Goal: Task Accomplishment & Management: Use online tool/utility

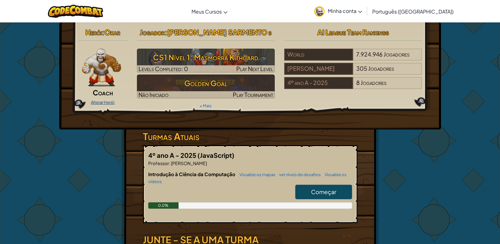
click at [101, 101] on link "Alterar Herói" at bounding box center [103, 102] width 24 height 5
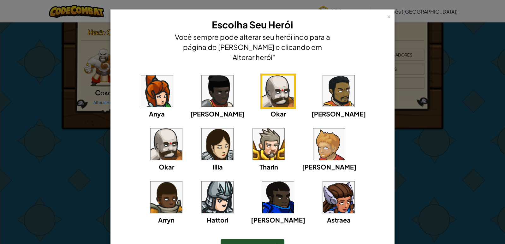
click at [323, 87] on img at bounding box center [339, 91] width 32 height 32
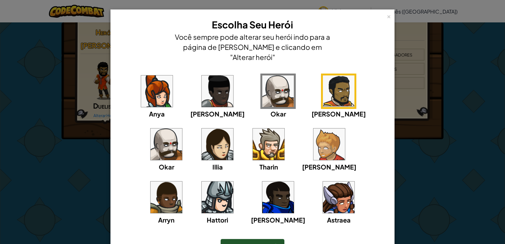
drag, startPoint x: 241, startPoint y: 225, endPoint x: 241, endPoint y: 234, distance: 9.2
click at [241, 234] on div "Escolher este Herói" at bounding box center [252, 246] width 258 height 27
click at [242, 242] on span "Escolher este Herói" at bounding box center [253, 245] width 52 height 7
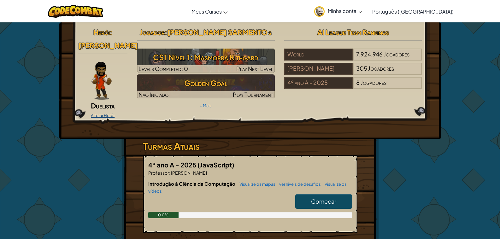
click at [101, 113] on link "Alterar Herói" at bounding box center [103, 115] width 24 height 5
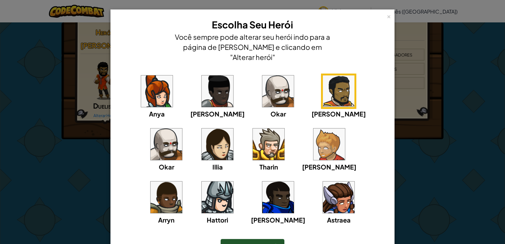
click at [182, 128] on img at bounding box center [167, 144] width 32 height 32
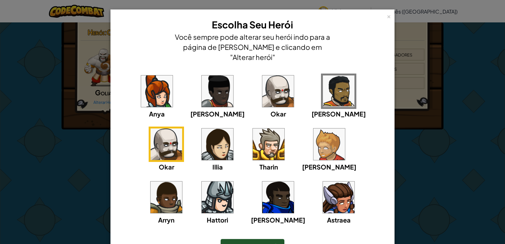
drag, startPoint x: 264, startPoint y: 232, endPoint x: 272, endPoint y: 232, distance: 8.2
click at [264, 239] on div "Escolher este Herói" at bounding box center [253, 246] width 64 height 15
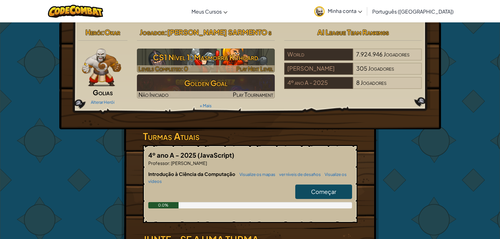
click at [220, 64] on h3 "CS1 Nível 1: Masmorra Kithgard" at bounding box center [206, 57] width 138 height 14
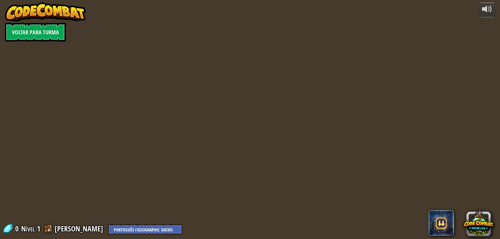
select select "pt-BR"
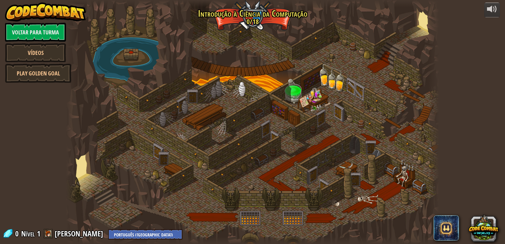
select select "pt-BR"
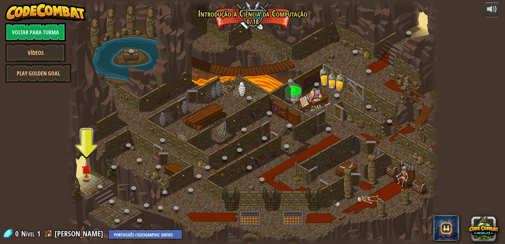
click at [103, 178] on div at bounding box center [252, 122] width 373 height 244
click at [87, 171] on img at bounding box center [86, 165] width 9 height 22
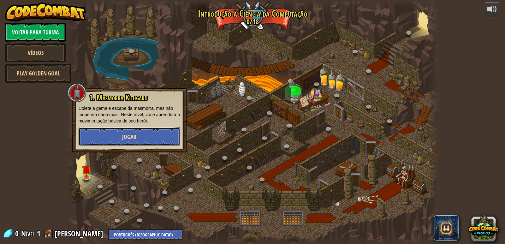
click at [116, 140] on button "Jogar" at bounding box center [130, 136] width 102 height 19
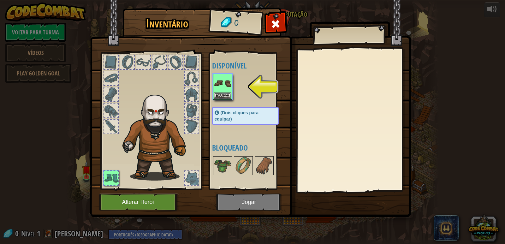
click at [233, 205] on img at bounding box center [250, 102] width 321 height 229
click at [224, 78] on img at bounding box center [223, 83] width 18 height 18
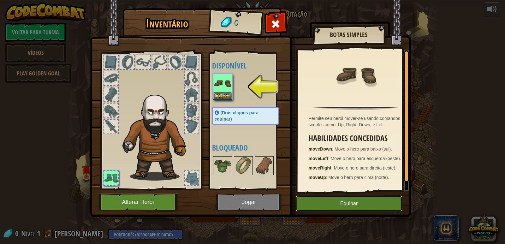
click at [362, 207] on button "Equipar" at bounding box center [349, 204] width 107 height 16
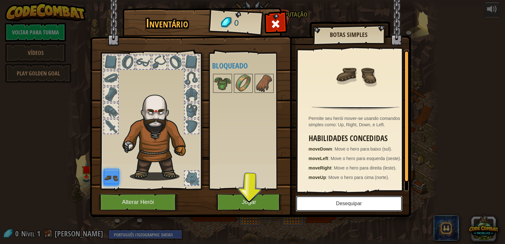
click at [362, 207] on button "Desequipar" at bounding box center [349, 204] width 107 height 16
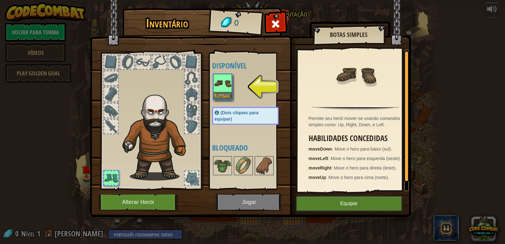
click at [221, 90] on img at bounding box center [223, 83] width 18 height 18
drag, startPoint x: 236, startPoint y: 177, endPoint x: 241, endPoint y: 184, distance: 8.6
click at [235, 183] on div "Disponível Equipar (Dois cliques para equipar) Bloqueado" at bounding box center [251, 121] width 79 height 132
drag, startPoint x: 246, startPoint y: 193, endPoint x: 287, endPoint y: 196, distance: 41.4
click at [258, 194] on div "Inventário 0 Disponível Equipar (Dois cliques para equipar) Bloqueado Botas Sim…" at bounding box center [252, 113] width 321 height 208
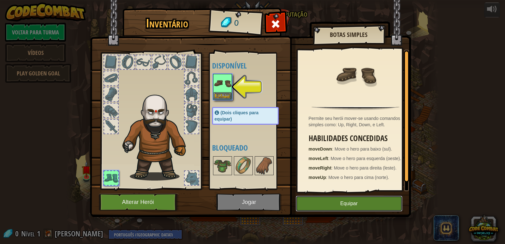
click at [342, 200] on button "Equipar" at bounding box center [349, 204] width 107 height 16
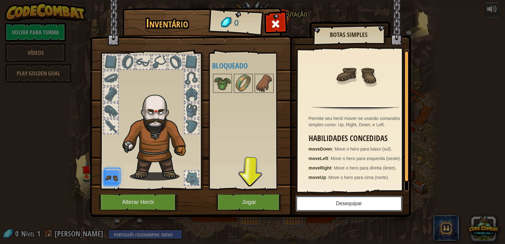
click at [342, 200] on button "Desequipar" at bounding box center [349, 204] width 107 height 16
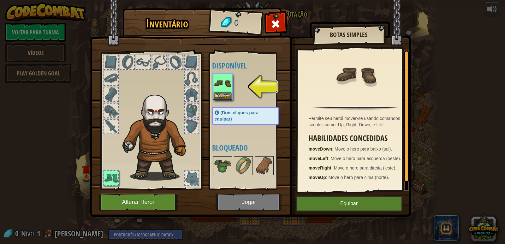
drag, startPoint x: 269, startPoint y: 198, endPoint x: 274, endPoint y: 193, distance: 6.9
click at [271, 195] on img at bounding box center [250, 102] width 321 height 229
drag, startPoint x: 329, startPoint y: 208, endPoint x: 329, endPoint y: 204, distance: 3.8
click at [329, 204] on button "Equipar" at bounding box center [349, 204] width 107 height 16
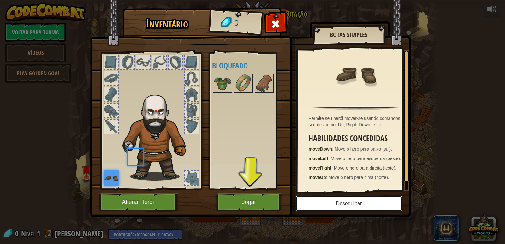
click at [332, 202] on button "Desequipar" at bounding box center [349, 204] width 107 height 16
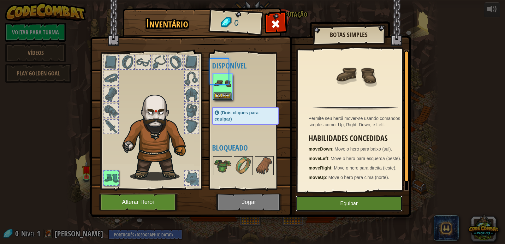
click at [332, 202] on button "Equipar" at bounding box center [349, 204] width 107 height 16
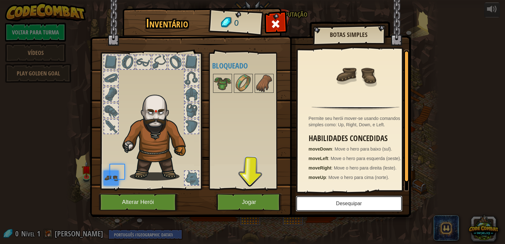
click at [332, 202] on button "Desequipar" at bounding box center [349, 204] width 107 height 16
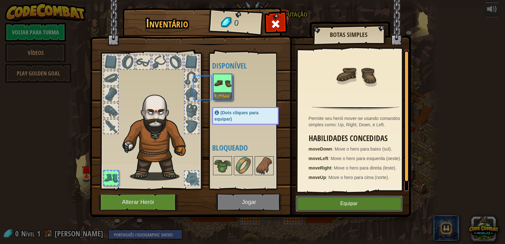
drag, startPoint x: 332, startPoint y: 202, endPoint x: 331, endPoint y: 206, distance: 3.8
click at [332, 204] on button "Equipar" at bounding box center [349, 204] width 107 height 16
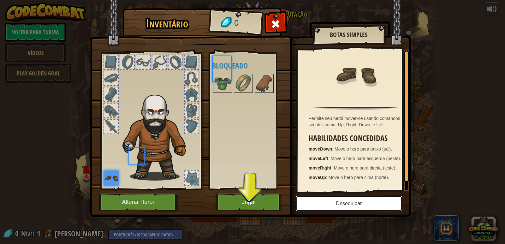
click at [331, 206] on button "Desequipar" at bounding box center [349, 204] width 107 height 16
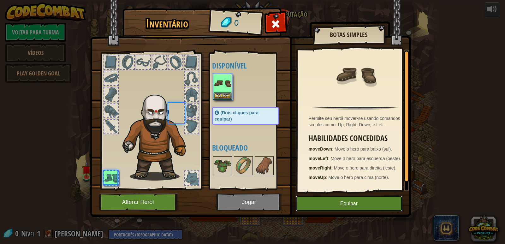
click at [331, 207] on button "Equipar" at bounding box center [349, 204] width 107 height 16
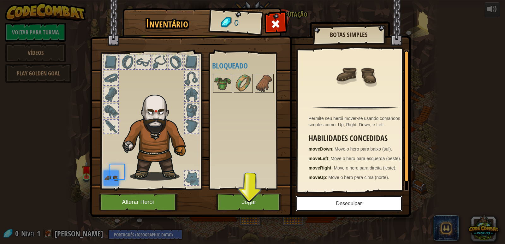
drag, startPoint x: 332, startPoint y: 208, endPoint x: 323, endPoint y: 203, distance: 10.0
click at [331, 206] on button "Desequipar" at bounding box center [349, 204] width 107 height 16
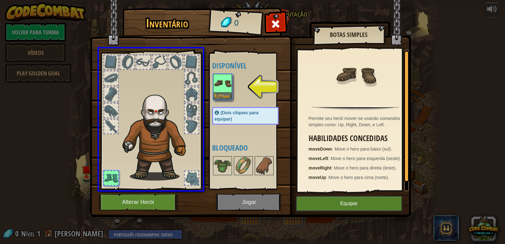
drag, startPoint x: 223, startPoint y: 89, endPoint x: 106, endPoint y: 187, distance: 152.5
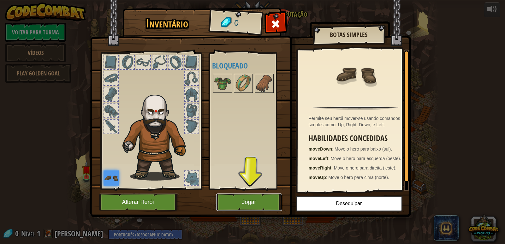
click at [254, 200] on button "Jogar" at bounding box center [249, 201] width 66 height 17
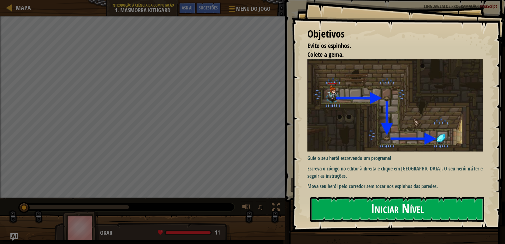
drag, startPoint x: 380, startPoint y: 214, endPoint x: 381, endPoint y: 210, distance: 3.2
click at [381, 212] on button "Iniciar Nível" at bounding box center [397, 209] width 174 height 25
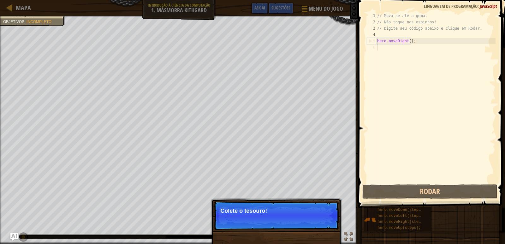
drag, startPoint x: 280, startPoint y: 220, endPoint x: 265, endPoint y: 206, distance: 20.3
click at [266, 208] on p "Pular (esc) Continuar Colete o tesouro!" at bounding box center [276, 215] width 125 height 29
click at [265, 209] on p "Pular (esc) Continuar Colete o tesouro!" at bounding box center [276, 215] width 125 height 29
click at [332, 213] on p "Colete o tesouro!" at bounding box center [276, 211] width 112 height 6
drag, startPoint x: 467, startPoint y: 213, endPoint x: 505, endPoint y: 207, distance: 37.8
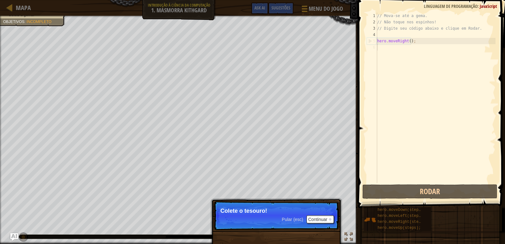
click at [500, 216] on div "Mapa Introdução à Ciência da Computação 1. Masmorra Kithgard Menu do Jogo Pront…" at bounding box center [252, 122] width 505 height 244
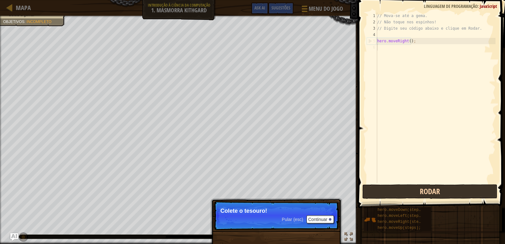
click at [64, 98] on div "Mapa Introdução à Ciência da Computação 1. Masmorra Kithgard Menu do Jogo Pront…" at bounding box center [252, 122] width 505 height 244
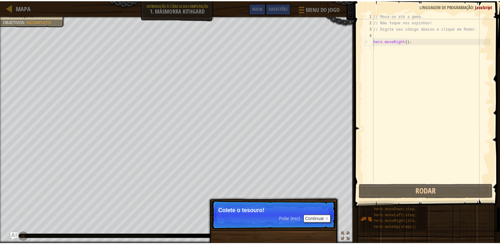
scroll to position [3, 0]
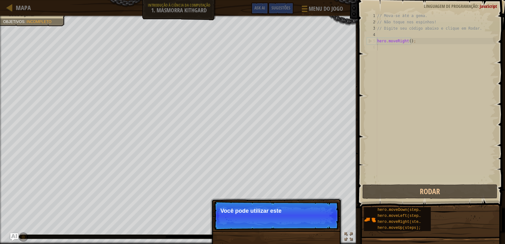
drag, startPoint x: 286, startPoint y: 217, endPoint x: 286, endPoint y: 213, distance: 3.5
click at [286, 214] on p "Pular (esc) Continuar Você pode utilizar este" at bounding box center [276, 215] width 125 height 29
drag, startPoint x: 286, startPoint y: 213, endPoint x: 415, endPoint y: 230, distance: 130.2
click at [336, 214] on div "Evite os espinhos. Colete a gema. Objetivos : Incompleto ♫ Okar 11 x: 7 y: 18 x…" at bounding box center [252, 130] width 505 height 228
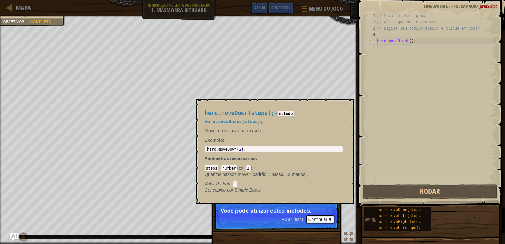
drag, startPoint x: 406, startPoint y: 206, endPoint x: 409, endPoint y: 209, distance: 4.0
click at [409, 209] on div "hero.moveDown(steps); hero.moveLeft(steps); hero.moveRight(steps); hero.moveUp(…" at bounding box center [432, 219] width 137 height 25
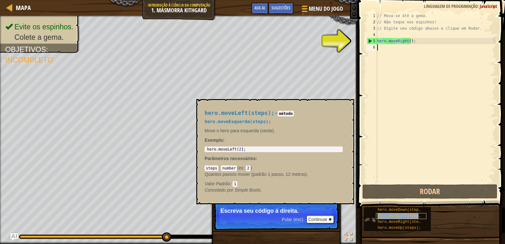
click at [397, 216] on span "hero.moveLeft(steps);" at bounding box center [401, 216] width 48 height 4
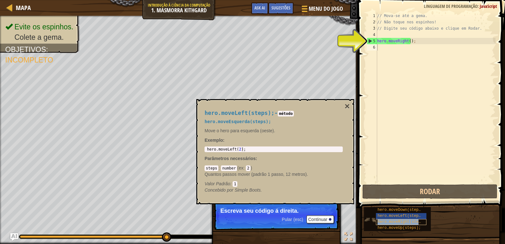
click at [397, 221] on span "hero.moveRight(steps);" at bounding box center [402, 222] width 50 height 4
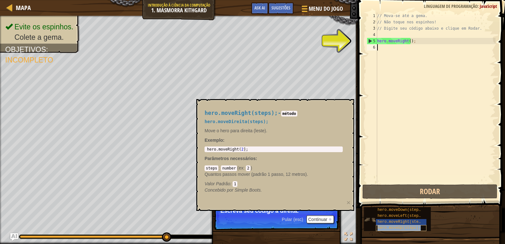
click at [397, 227] on span "hero.moveUp(steps);" at bounding box center [398, 228] width 43 height 4
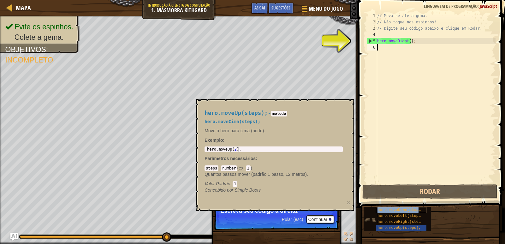
click at [394, 210] on span "hero.moveDown(steps);" at bounding box center [401, 210] width 48 height 4
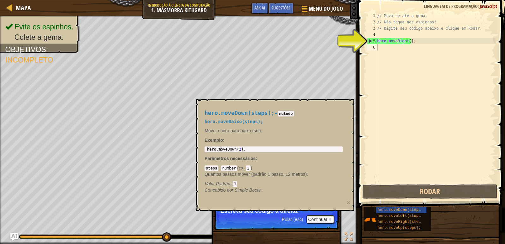
click at [287, 115] on code "método" at bounding box center [286, 114] width 16 height 6
click at [326, 213] on p "Pular (esc) Continuar Escreva seu código á direita." at bounding box center [276, 215] width 125 height 29
click at [326, 217] on button "Continuar" at bounding box center [320, 219] width 28 height 8
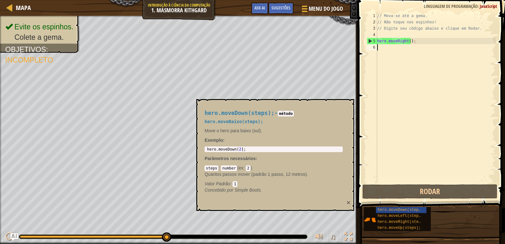
click at [347, 199] on button "×" at bounding box center [348, 202] width 4 height 7
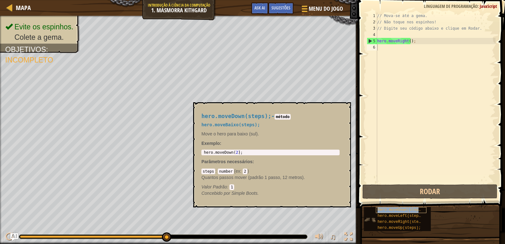
click at [387, 209] on span "hero.moveDown(steps);" at bounding box center [401, 210] width 48 height 4
drag, startPoint x: 394, startPoint y: 194, endPoint x: 363, endPoint y: 179, distance: 34.4
click at [382, 188] on button "Rodar" at bounding box center [429, 191] width 135 height 15
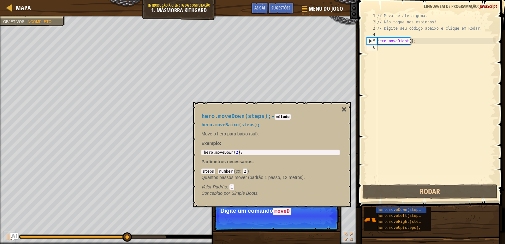
click at [344, 0] on body "Mapa Introdução à Ciência da Computação 1. Masmorra Kithgard Menu do Jogo Pront…" at bounding box center [252, 0] width 505 height 0
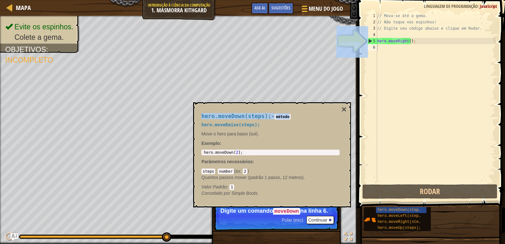
click at [346, 104] on div "hero.moveDown(steps); - método hero.moveBaixo(steps); Move o hero para baixo (s…" at bounding box center [272, 154] width 158 height 105
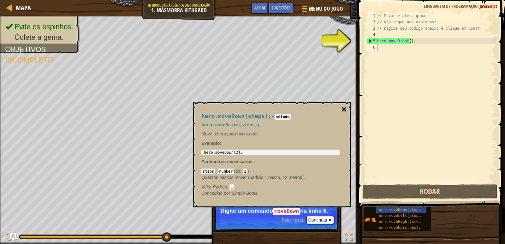
click at [344, 110] on button "×" at bounding box center [343, 109] width 5 height 9
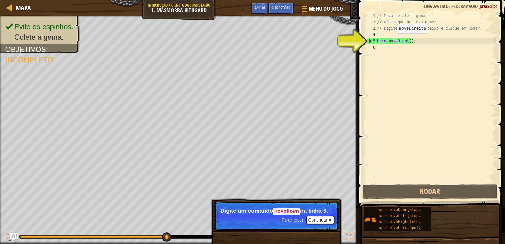
click at [392, 40] on div "// Mova-se até a gema. // Não toque nos espinhos! // Digite seu código abaixo e…" at bounding box center [436, 104] width 120 height 183
click at [391, 41] on div "// Mova-se até a gema. // Não toque nos espinhos! // Digite seu código abaixo e…" at bounding box center [436, 104] width 120 height 183
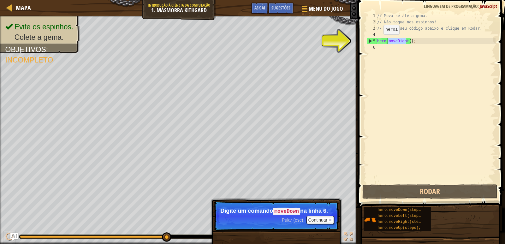
click at [371, 41] on div "5" at bounding box center [372, 41] width 10 height 6
click at [369, 38] on div "5" at bounding box center [372, 41] width 10 height 6
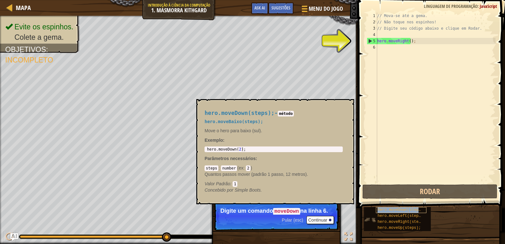
click at [393, 208] on span "hero.moveDown(steps);" at bounding box center [401, 210] width 48 height 4
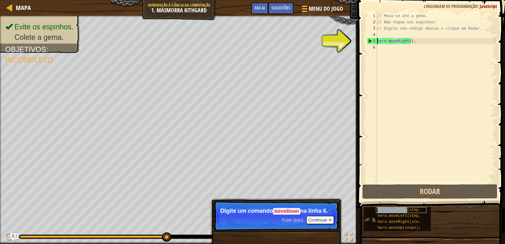
click at [394, 208] on span "hero.moveDown(steps);" at bounding box center [401, 210] width 48 height 4
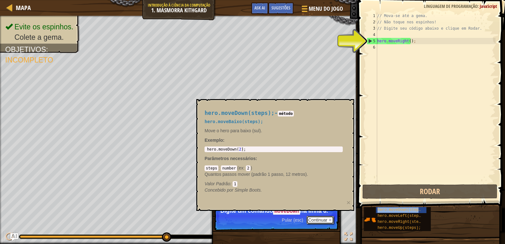
click at [324, 223] on button "Continuar" at bounding box center [320, 220] width 28 height 8
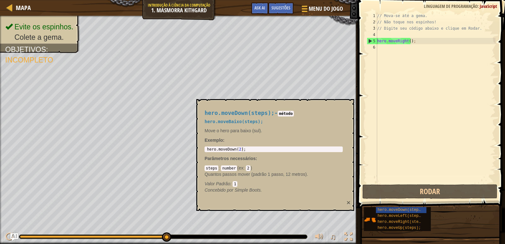
drag, startPoint x: 350, startPoint y: 205, endPoint x: 350, endPoint y: 200, distance: 5.0
click at [351, 203] on div "hero.moveDown(steps); - método hero.moveBaixo(steps); Move o hero para baixo (s…" at bounding box center [275, 155] width 158 height 112
click at [350, 200] on button "×" at bounding box center [348, 202] width 4 height 7
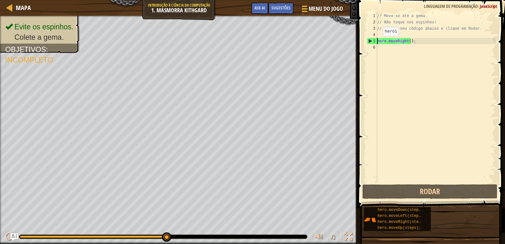
click at [370, 41] on div "5" at bounding box center [372, 41] width 10 height 6
click at [369, 41] on div "5" at bounding box center [372, 41] width 10 height 6
click at [368, 39] on div "5" at bounding box center [372, 41] width 10 height 6
type textarea "hero.moveRight();"
drag, startPoint x: 368, startPoint y: 39, endPoint x: 376, endPoint y: 27, distance: 14.2
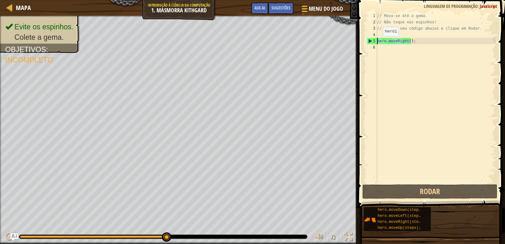
click at [389, 28] on div "// Mova-se até a gema. // Não toque nos espinhos! // Digite seu código abaixo e…" at bounding box center [436, 104] width 120 height 183
click at [437, 10] on span at bounding box center [432, 95] width 152 height 227
click at [171, 236] on div "Evite os espinhos. Colete a gema. Objetivos : Incompleto ♫ Okar 11 x: 18 y: 18 …" at bounding box center [252, 130] width 505 height 228
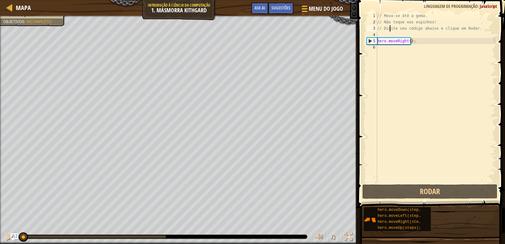
click at [5, 192] on div "Evite os espinhos. Colete a gema. Objetivos : Incompleto ♫ Okar 11 x: 7 y: 18 x…" at bounding box center [252, 130] width 505 height 228
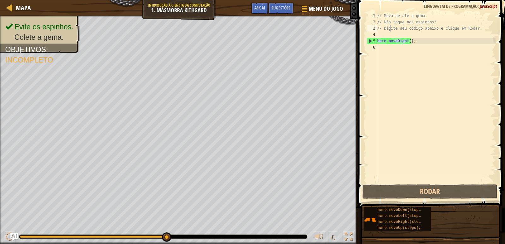
drag, startPoint x: 23, startPoint y: 233, endPoint x: 365, endPoint y: 245, distance: 342.0
click at [365, 0] on html "Mapa Introdução à Ciência da Computação 1. Masmorra Kithgard Menu do Jogo Pront…" at bounding box center [252, 0] width 505 height 0
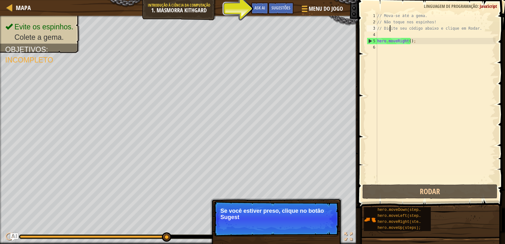
drag, startPoint x: 167, startPoint y: 234, endPoint x: 300, endPoint y: 240, distance: 133.6
click at [300, 240] on div "Evite os espinhos. Colete a gema. Objetivos : Incompleto ♫ Okar 11 x: 18 y: 18 …" at bounding box center [252, 130] width 505 height 228
click at [318, 222] on button "Continuar" at bounding box center [320, 226] width 28 height 8
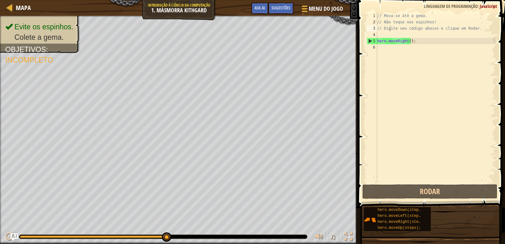
click at [303, 227] on div "♫" at bounding box center [179, 235] width 358 height 19
type textarea "hero.moveRight();"
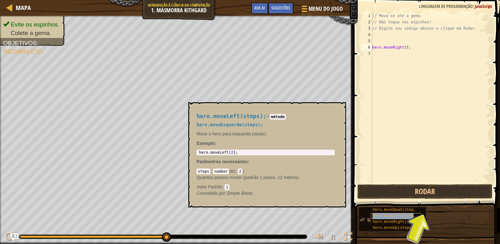
click at [403, 216] on span "hero.moveLeft(steps);" at bounding box center [397, 216] width 48 height 4
drag, startPoint x: 403, startPoint y: 216, endPoint x: 404, endPoint y: 208, distance: 7.7
click at [402, 215] on span "hero.moveLeft(steps);" at bounding box center [397, 216] width 48 height 4
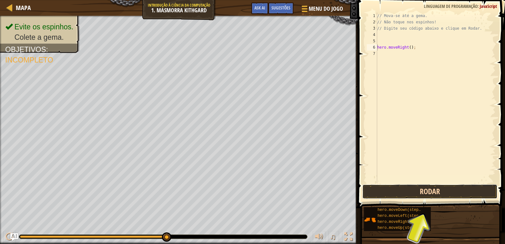
drag, startPoint x: 408, startPoint y: 192, endPoint x: 412, endPoint y: 194, distance: 4.1
click at [412, 191] on button "Rodar" at bounding box center [429, 191] width 135 height 15
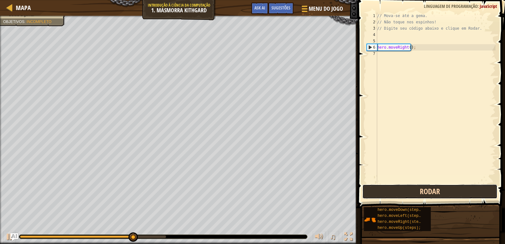
click at [420, 193] on button "Rodar" at bounding box center [429, 191] width 135 height 15
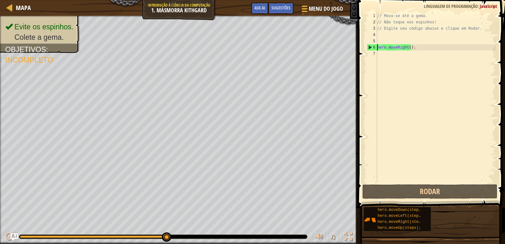
drag, startPoint x: 164, startPoint y: 235, endPoint x: 252, endPoint y: 227, distance: 88.4
click at [252, 227] on div "♫" at bounding box center [179, 235] width 358 height 19
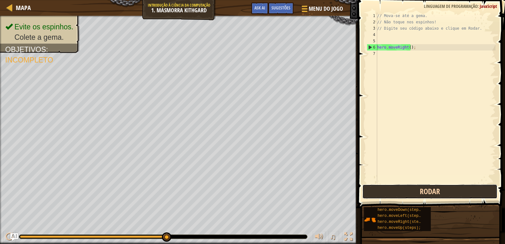
click at [434, 188] on button "Rodar" at bounding box center [429, 191] width 135 height 15
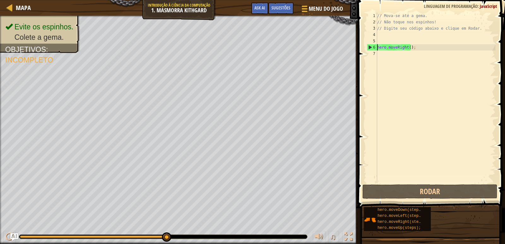
click at [443, 49] on div "// Mova-se até a gema. // Não toque nos espinhos! // Digite seu código abaixo e…" at bounding box center [436, 104] width 120 height 183
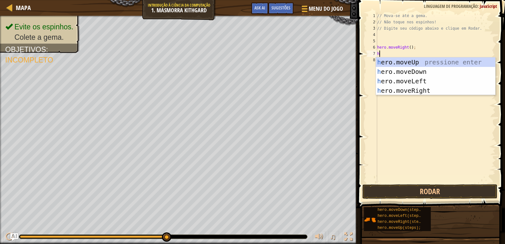
type textarea "he"
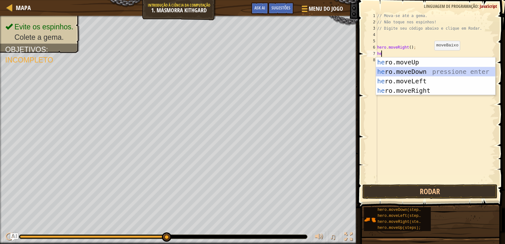
click at [428, 70] on div "he ro.moveUp pressione enter he ro.moveDown pressione enter he ro.moveLeft pres…" at bounding box center [435, 85] width 119 height 57
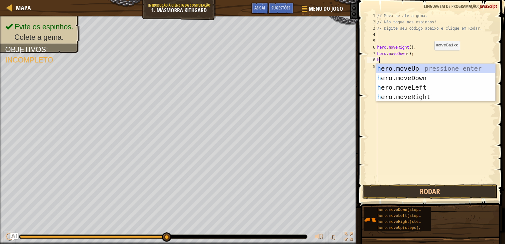
type textarea "he"
click at [425, 95] on div "he ro.moveUp pressione enter he ro.moveDown pressione enter he ro.moveLeft pres…" at bounding box center [435, 92] width 119 height 57
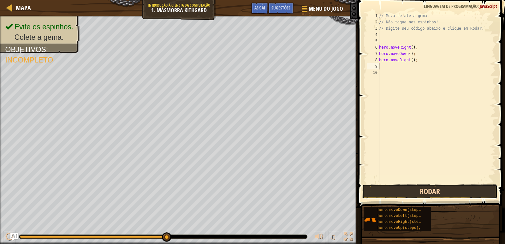
click at [386, 192] on button "Rodar" at bounding box center [429, 191] width 135 height 15
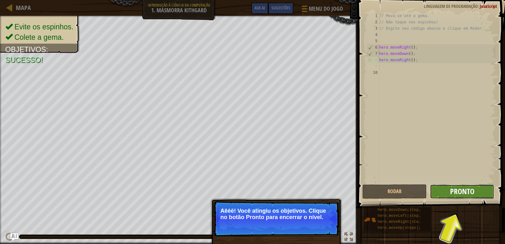
click at [466, 190] on span "Pronto" at bounding box center [462, 191] width 24 height 10
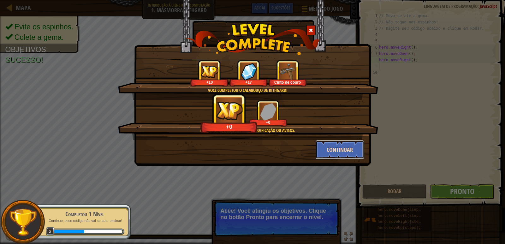
drag, startPoint x: 336, startPoint y: 141, endPoint x: 334, endPoint y: 145, distance: 4.0
click at [334, 145] on button "Continuar" at bounding box center [340, 149] width 49 height 19
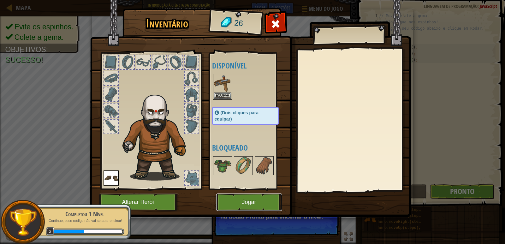
click at [237, 205] on button "Jogar" at bounding box center [249, 201] width 66 height 17
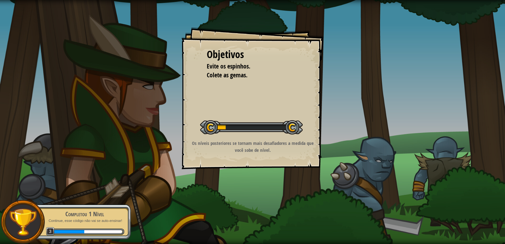
click at [239, 196] on div "Objetivos Evite os espinhos. Colete as gemas. Iniciar Nível Erro ao carregar do…" at bounding box center [252, 122] width 505 height 244
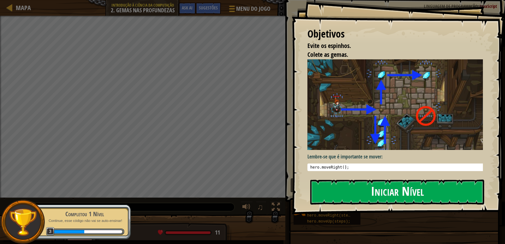
click at [346, 190] on button "Iniciar Nível" at bounding box center [397, 192] width 174 height 25
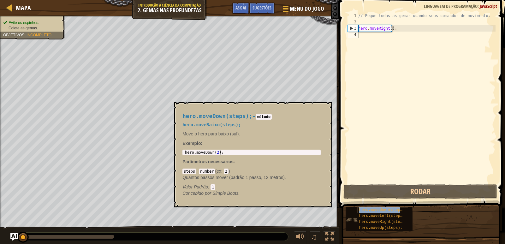
click at [370, 207] on div "hero.moveDown(steps);" at bounding box center [383, 210] width 50 height 6
click at [367, 212] on span "hero.moveDown(steps);" at bounding box center [383, 210] width 48 height 4
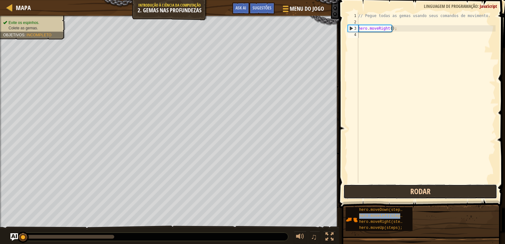
click at [379, 188] on button "Rodar" at bounding box center [420, 191] width 154 height 15
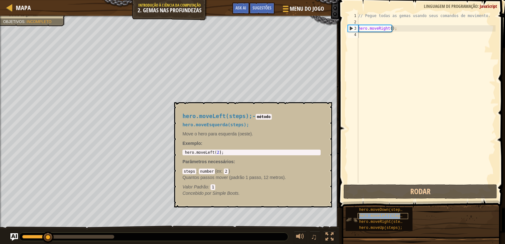
click at [373, 216] on span "hero.moveLeft(steps);" at bounding box center [383, 216] width 48 height 4
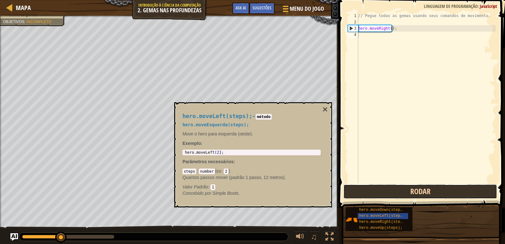
drag, startPoint x: 377, startPoint y: 191, endPoint x: 384, endPoint y: 189, distance: 6.6
click at [384, 189] on button "Rodar" at bounding box center [420, 191] width 154 height 15
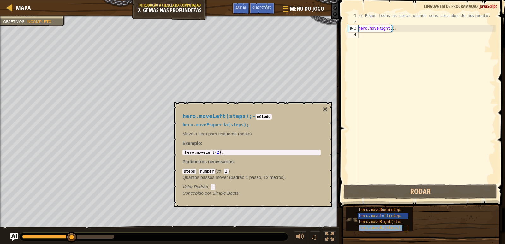
click at [377, 226] on span "hero.moveUp(steps);" at bounding box center [380, 228] width 43 height 4
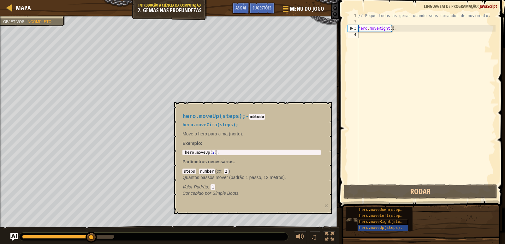
drag, startPoint x: 374, startPoint y: 242, endPoint x: 376, endPoint y: 224, distance: 18.1
click at [376, 224] on div "hero.moveDown(steps); hero.moveLeft(steps); hero.moveRight(steps); hero.moveUp(…" at bounding box center [422, 219] width 155 height 25
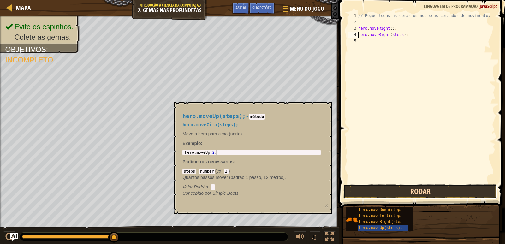
drag, startPoint x: 411, startPoint y: 191, endPoint x: 413, endPoint y: 186, distance: 5.8
click at [412, 187] on button "Rodar" at bounding box center [420, 191] width 154 height 15
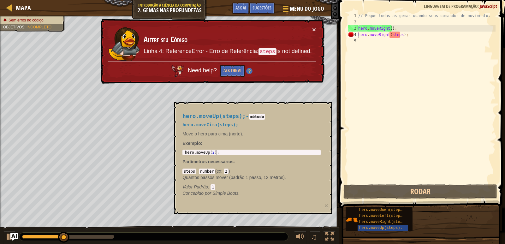
click at [318, 83] on div "× Altere seu Código Linha 4: ReferenceError - Erro de Referência: steps is not …" at bounding box center [211, 51] width 225 height 65
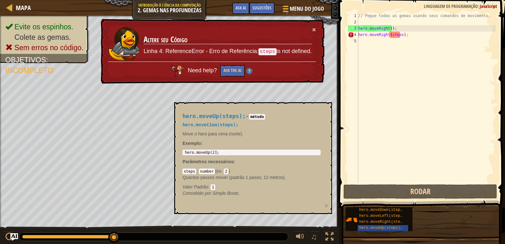
click at [315, 25] on div "× Altere seu Código Linha 4: ReferenceError - Erro de Referência: steps is not …" at bounding box center [211, 51] width 225 height 65
click at [315, 28] on button "×" at bounding box center [314, 29] width 4 height 7
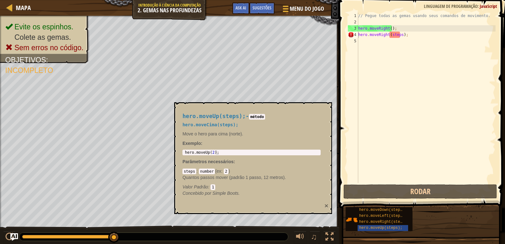
click at [326, 204] on button "×" at bounding box center [326, 205] width 4 height 7
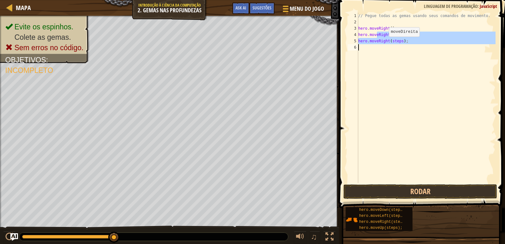
drag, startPoint x: 378, startPoint y: 35, endPoint x: 384, endPoint y: 38, distance: 7.6
click at [384, 38] on div "// Pegue todas as gemas usando seus comandos de movimento. hero . moveRight ( )…" at bounding box center [426, 104] width 139 height 183
type textarea "hero.moveRight(steps); hero.moveRight(steps);"
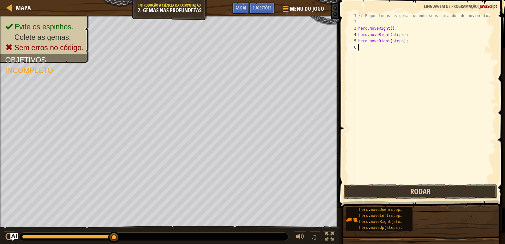
drag, startPoint x: 406, startPoint y: 107, endPoint x: 406, endPoint y: 167, distance: 60.0
click at [406, 167] on div "// Pegue todas as gemas usando seus comandos de movimento. hero . moveRight ( )…" at bounding box center [426, 104] width 139 height 183
click at [392, 189] on button "Rodar" at bounding box center [420, 191] width 154 height 15
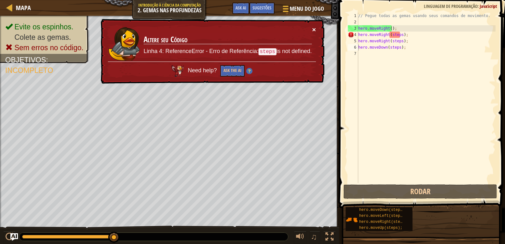
click at [313, 32] on button "×" at bounding box center [314, 29] width 4 height 7
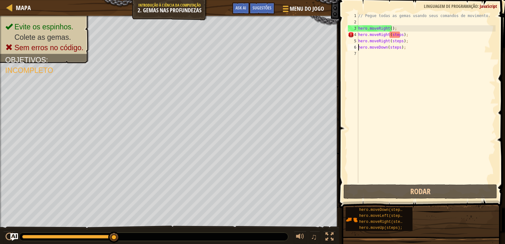
drag, startPoint x: 116, startPoint y: 239, endPoint x: 132, endPoint y: 234, distance: 16.3
drag, startPoint x: 147, startPoint y: 242, endPoint x: 184, endPoint y: 233, distance: 38.0
click at [184, 233] on div at bounding box center [153, 237] width 269 height 8
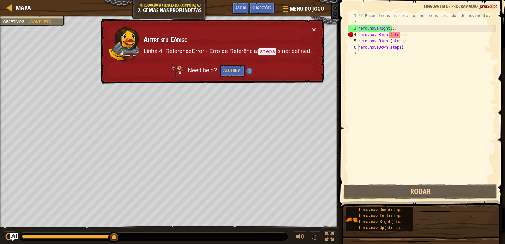
click at [311, 28] on td "Altere seu Código Linha 4: ReferenceError - Erro de Referência: steps is not de…" at bounding box center [227, 43] width 169 height 35
click at [313, 27] on button "×" at bounding box center [314, 29] width 4 height 7
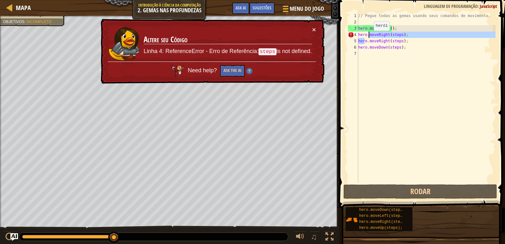
drag, startPoint x: 366, startPoint y: 39, endPoint x: 369, endPoint y: 35, distance: 5.3
click at [369, 35] on div "// Pegue todas as gemas usando seus comandos de movimento. hero . moveRight ( )…" at bounding box center [426, 104] width 139 height 183
type textarea "hero.moveDown(steps);"
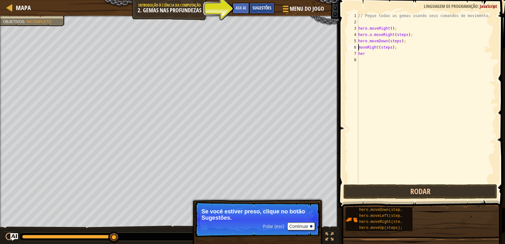
click at [260, 6] on span "Sugestões" at bounding box center [261, 8] width 19 height 6
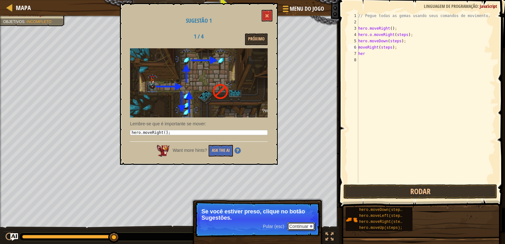
click at [304, 229] on button "Continuar" at bounding box center [301, 226] width 28 height 8
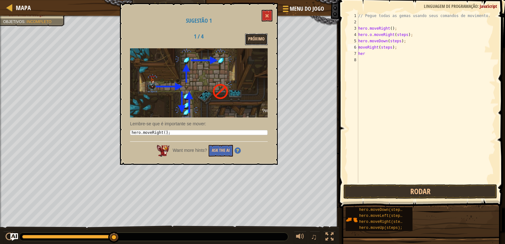
click at [261, 39] on button "Próximo" at bounding box center [256, 39] width 23 height 12
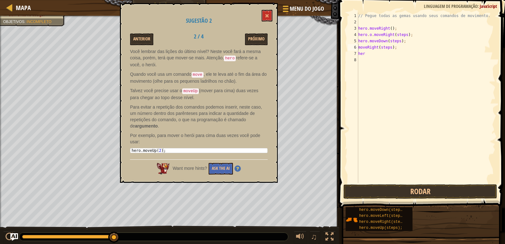
click at [261, 38] on button "Próximo" at bounding box center [256, 39] width 23 height 12
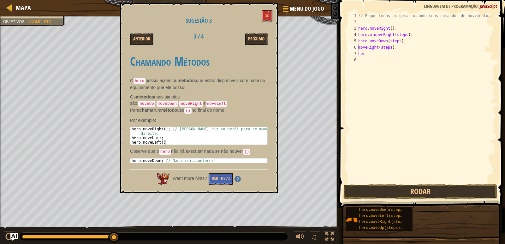
click at [261, 38] on button "Próximo" at bounding box center [256, 39] width 23 height 12
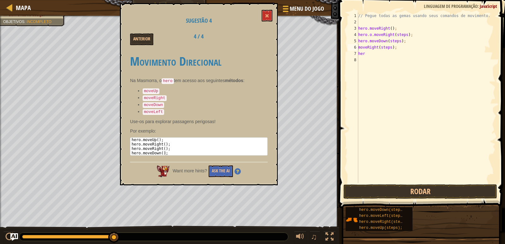
click at [261, 42] on div "Anterior 4 / 4" at bounding box center [198, 39] width 147 height 12
click at [271, 7] on div "Sugestão 4 Anterior 4 / 4 Movimento Direcional Na Masmorra, o hero tem acesso a…" at bounding box center [199, 94] width 158 height 182
click at [264, 13] on button at bounding box center [267, 16] width 11 height 12
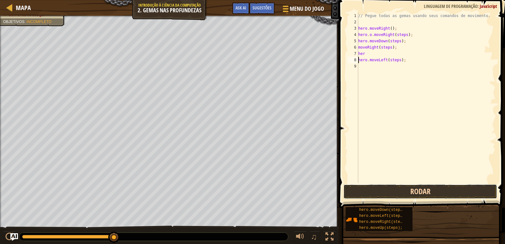
click at [393, 185] on button "Rodar" at bounding box center [420, 191] width 154 height 15
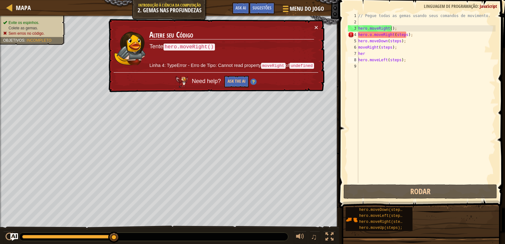
drag, startPoint x: 26, startPoint y: 24, endPoint x: 20, endPoint y: 27, distance: 6.8
click at [20, 27] on ul "Evite os espinhos. Colete as gemas. Sem erros no código." at bounding box center [32, 28] width 59 height 16
click at [21, 27] on span "Colete as gemas." at bounding box center [23, 28] width 29 height 4
click at [38, 39] on span "Incompleto" at bounding box center [39, 40] width 25 height 4
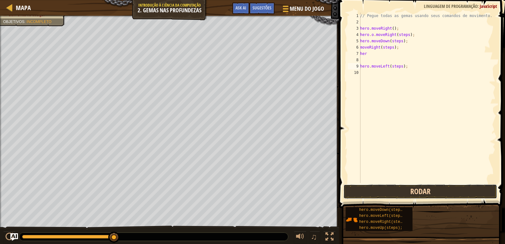
click at [382, 192] on button "Rodar" at bounding box center [420, 191] width 154 height 15
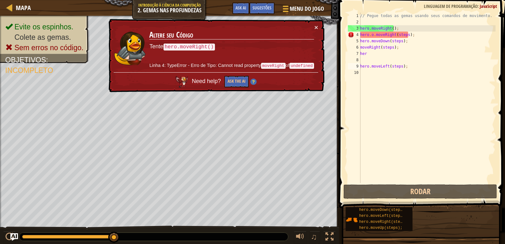
click at [310, 25] on td "Altere seu Código Tente hero.moveRight() Linha 4: TypeError - Erro de Tipo: Can…" at bounding box center [231, 48] width 165 height 49
drag, startPoint x: 318, startPoint y: 25, endPoint x: 312, endPoint y: 24, distance: 6.3
click at [313, 26] on div "× Altere seu Código Tente hero.moveRight() Linha 4: TypeError - Erro de Tipo: C…" at bounding box center [215, 55] width 217 height 75
click at [311, 22] on div "× Altere seu Código Tente hero.moveRight() Linha 4: TypeError - Erro de Tipo: C…" at bounding box center [215, 55] width 217 height 75
click at [311, 29] on div "× Altere seu Código Tente hero.moveRight() Linha 4: TypeError - Erro de Tipo: C…" at bounding box center [216, 55] width 218 height 77
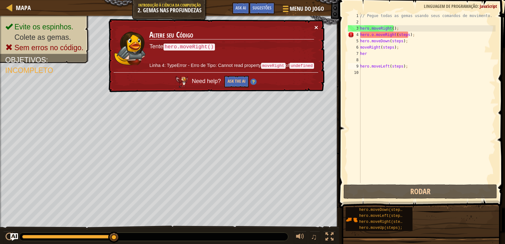
click at [315, 24] on button "×" at bounding box center [316, 27] width 4 height 7
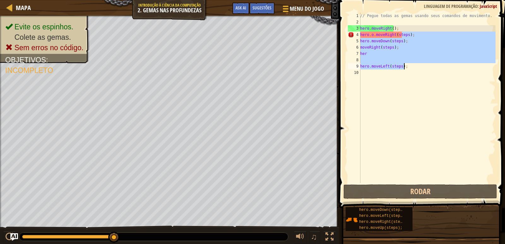
drag, startPoint x: 401, startPoint y: 34, endPoint x: 426, endPoint y: 125, distance: 94.5
click at [423, 122] on div "// Pegue todas as gemas usando seus comandos de movimento. hero . moveRight ( )…" at bounding box center [427, 104] width 137 height 183
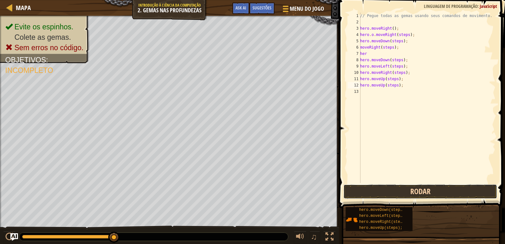
drag, startPoint x: 412, startPoint y: 194, endPoint x: 418, endPoint y: 187, distance: 9.0
click at [417, 190] on button "Rodar" at bounding box center [420, 191] width 154 height 15
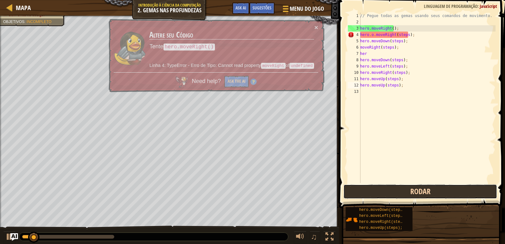
click at [418, 187] on button "Rodar" at bounding box center [420, 191] width 154 height 15
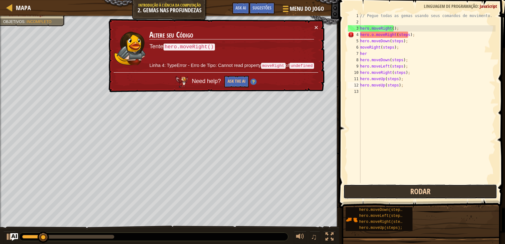
click at [418, 187] on button "Rodar" at bounding box center [420, 191] width 154 height 15
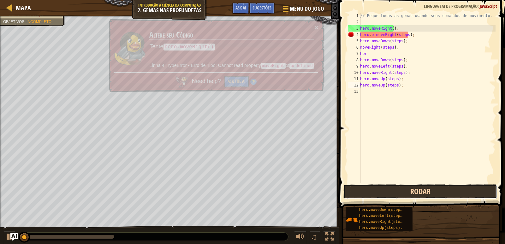
click at [418, 187] on button "Rodar" at bounding box center [420, 191] width 154 height 15
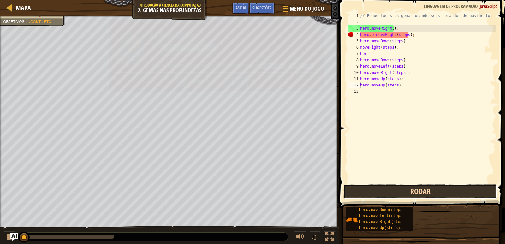
click at [418, 185] on button "Rodar" at bounding box center [420, 191] width 154 height 15
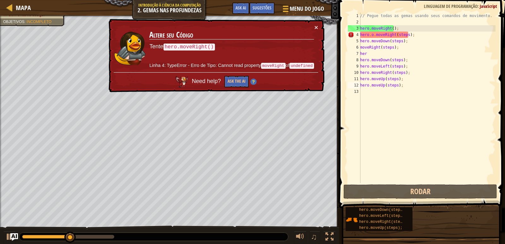
drag, startPoint x: 396, startPoint y: 207, endPoint x: 364, endPoint y: 25, distance: 184.9
click at [364, 25] on div "Sugestões Vídeos hero.moveUp(steps); 1 2 3 4 5 6 7 8 9 10 11 12 13 // Pegue tod…" at bounding box center [421, 120] width 168 height 241
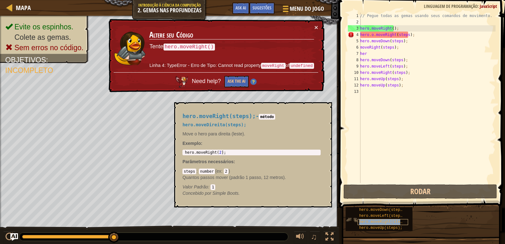
type textarea "hero.moveRight(steps);"
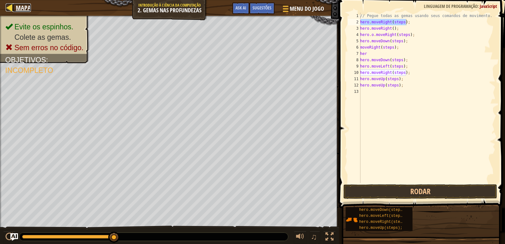
click at [22, 9] on span "Mapa" at bounding box center [23, 7] width 15 height 9
select select "pt-BR"
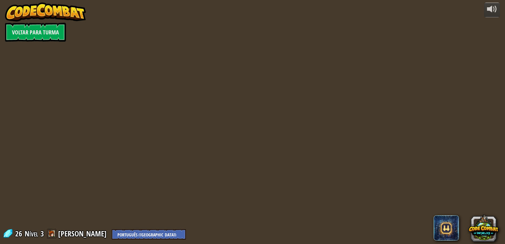
select select "pt-BR"
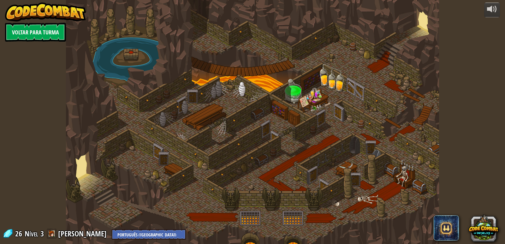
select select "pt-BR"
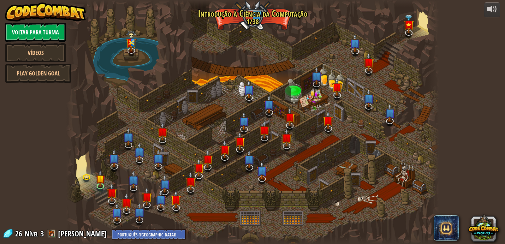
select select "pt-BR"
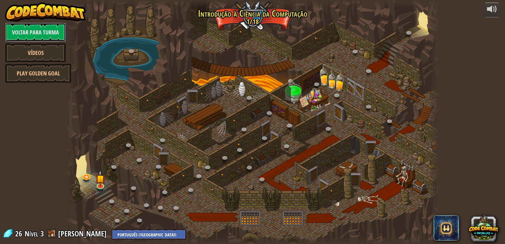
click at [54, 30] on link "Voltar para Turma" at bounding box center [35, 32] width 61 height 19
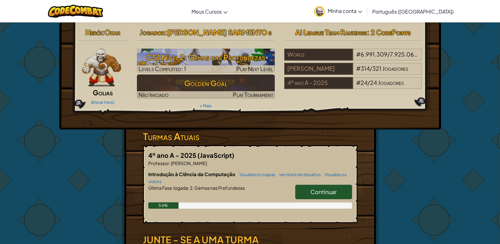
click at [362, 8] on span "Minha conta" at bounding box center [345, 11] width 34 height 7
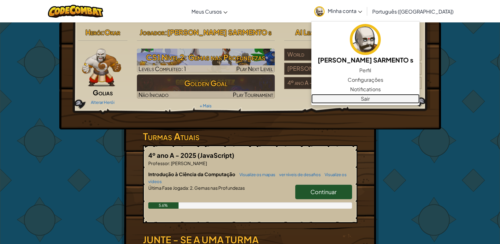
click at [397, 95] on link "Sair" at bounding box center [365, 98] width 108 height 9
